Goal: Task Accomplishment & Management: Complete application form

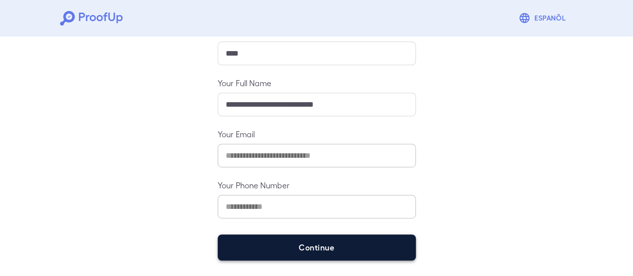
click at [312, 240] on button "Continue" at bounding box center [317, 247] width 198 height 26
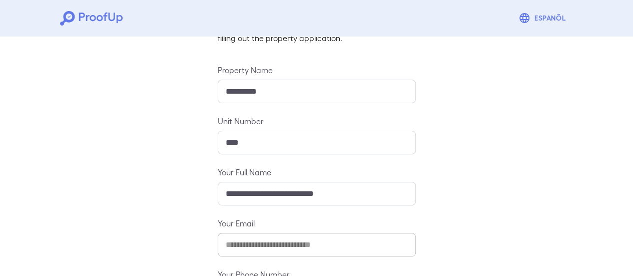
scroll to position [163, 0]
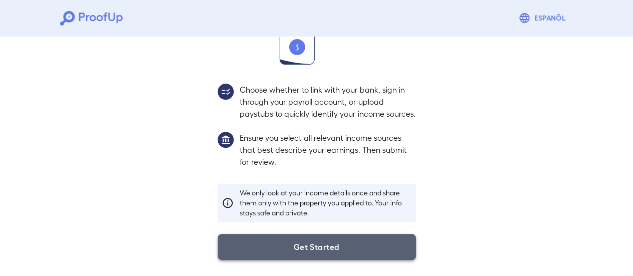
click at [317, 256] on button "Get Started" at bounding box center [317, 247] width 198 height 26
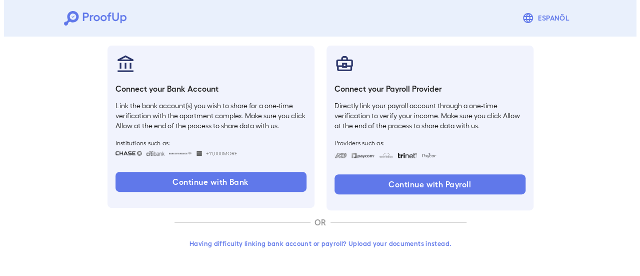
scroll to position [106, 0]
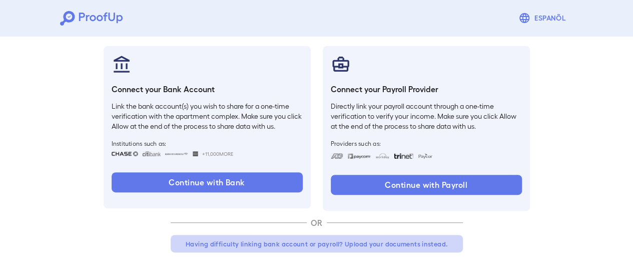
click at [403, 243] on button "Having difficulty linking bank account or payroll? Upload your documents instea…" at bounding box center [317, 244] width 292 height 18
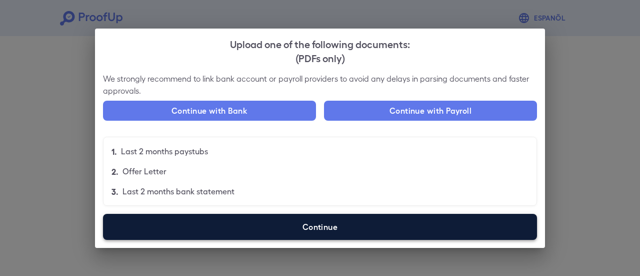
click at [346, 237] on label "Continue" at bounding box center [320, 227] width 434 height 26
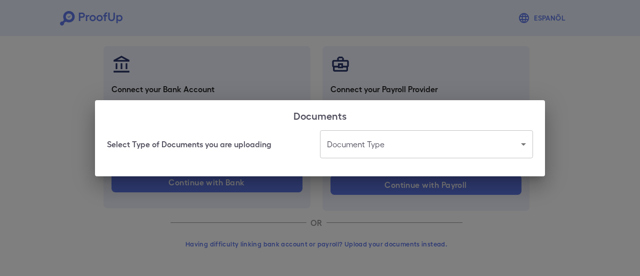
click at [354, 151] on body "Espanõl Go back How Would You Like to Verify Your Income? There are multiple wa…" at bounding box center [320, 85] width 640 height 382
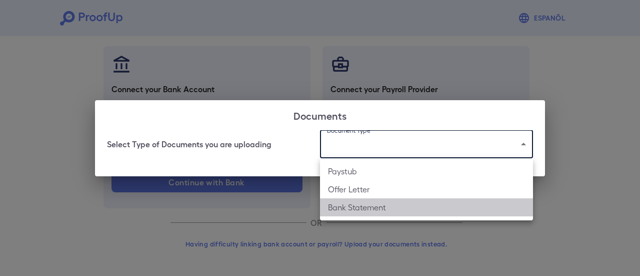
click at [358, 212] on li "Bank Statement" at bounding box center [426, 207] width 213 height 18
type input "**********"
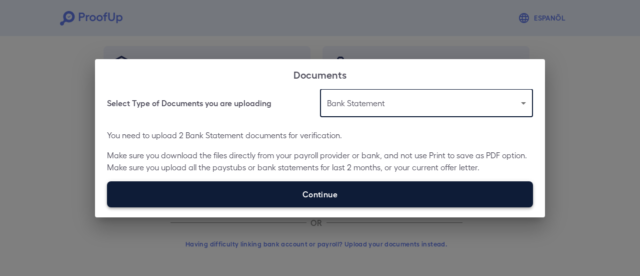
click at [292, 197] on label "Continue" at bounding box center [320, 194] width 426 height 26
click at [108, 207] on input "Continue" at bounding box center [107, 207] width 1 height 1
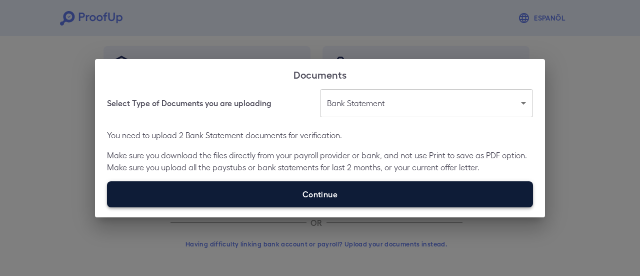
type input "**********"
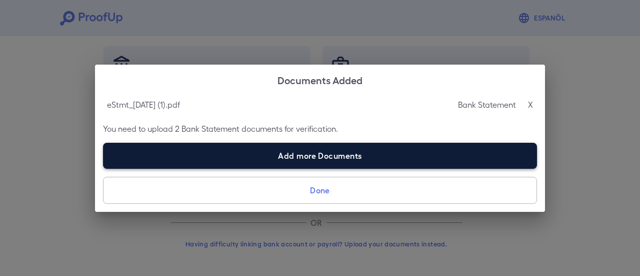
click at [212, 152] on label "Add more Documents" at bounding box center [320, 156] width 434 height 26
click at [104, 168] on input "Add more Documents" at bounding box center [103, 168] width 1 height 1
type input "**********"
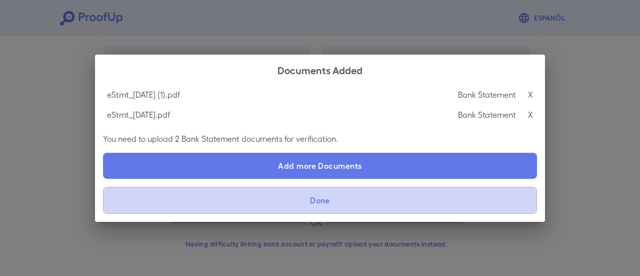
click at [362, 200] on button "Done" at bounding box center [320, 200] width 434 height 27
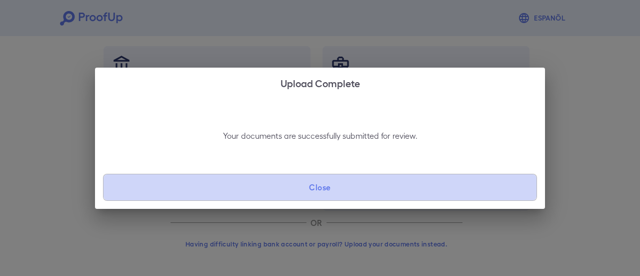
click at [362, 193] on button "Close" at bounding box center [320, 187] width 434 height 27
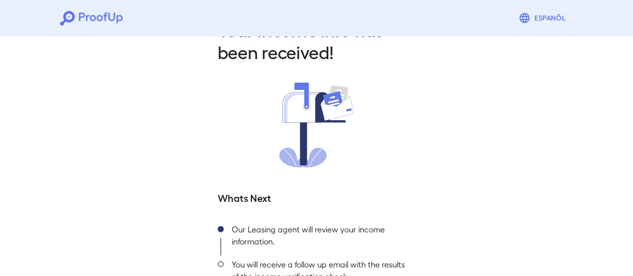
scroll to position [108, 0]
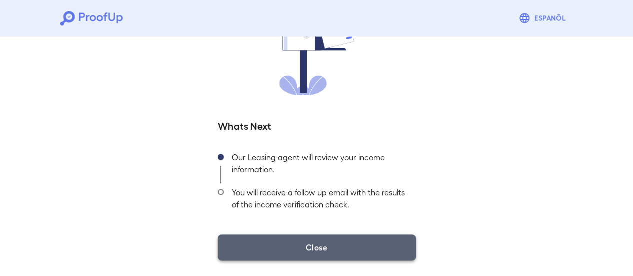
click at [378, 242] on button "Close" at bounding box center [317, 247] width 198 height 26
